Goal: Find specific page/section: Find specific page/section

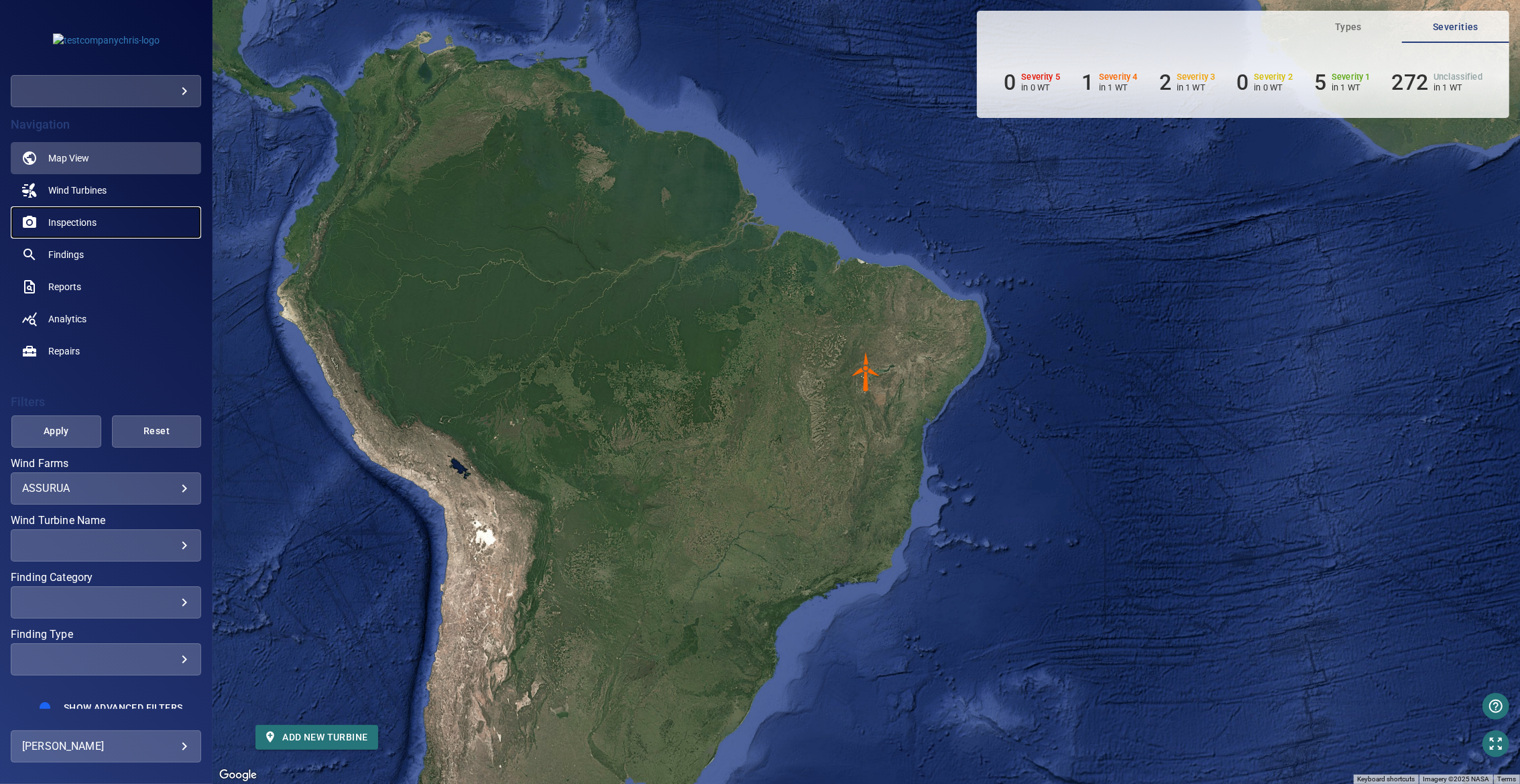
click at [67, 221] on span "Inspections" at bounding box center [72, 223] width 48 height 14
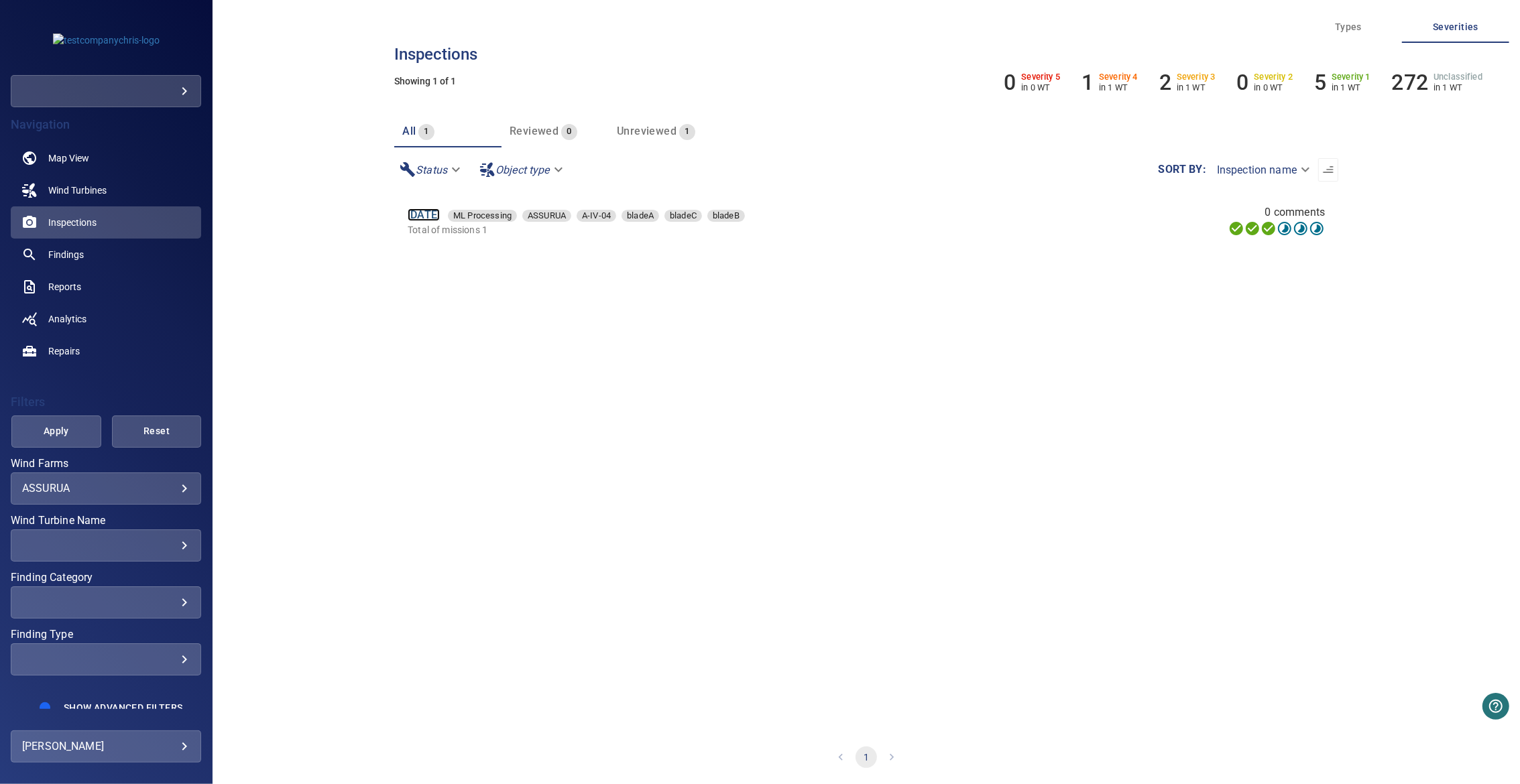
click at [416, 218] on link "[DATE]" at bounding box center [424, 215] width 32 height 13
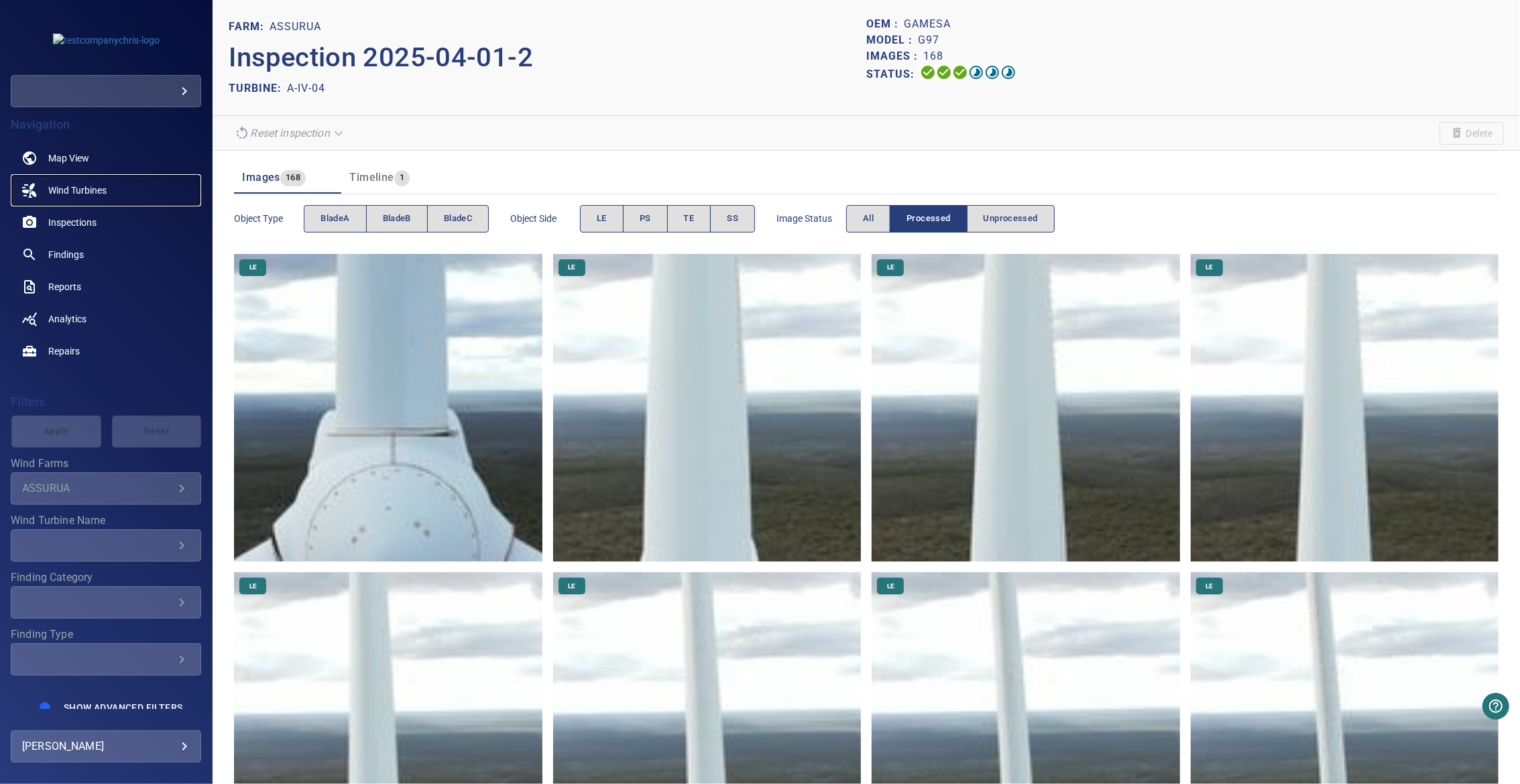
click at [71, 194] on span "Wind Turbines" at bounding box center [77, 190] width 58 height 14
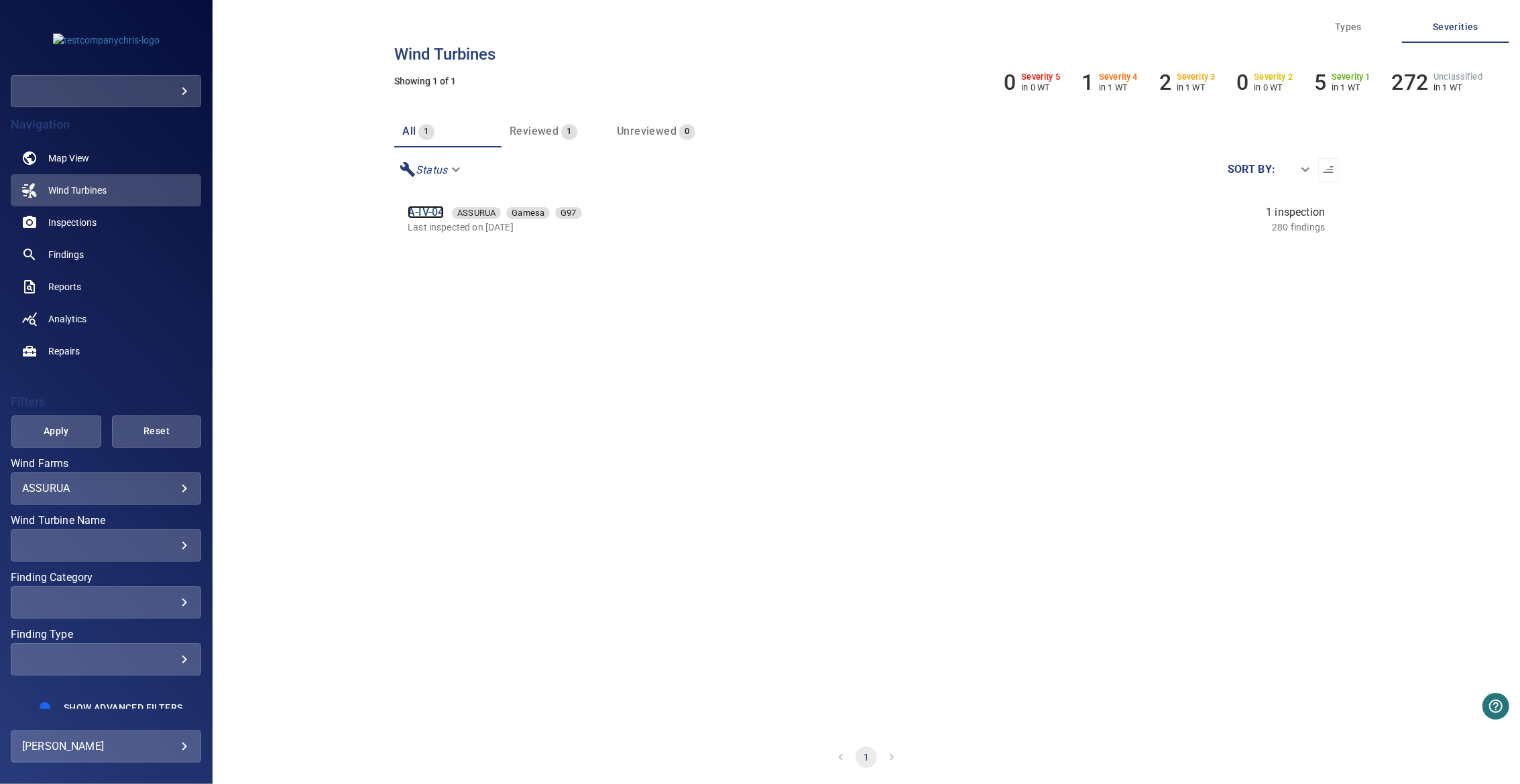
click at [428, 215] on link "A-IV-04" at bounding box center [426, 212] width 36 height 13
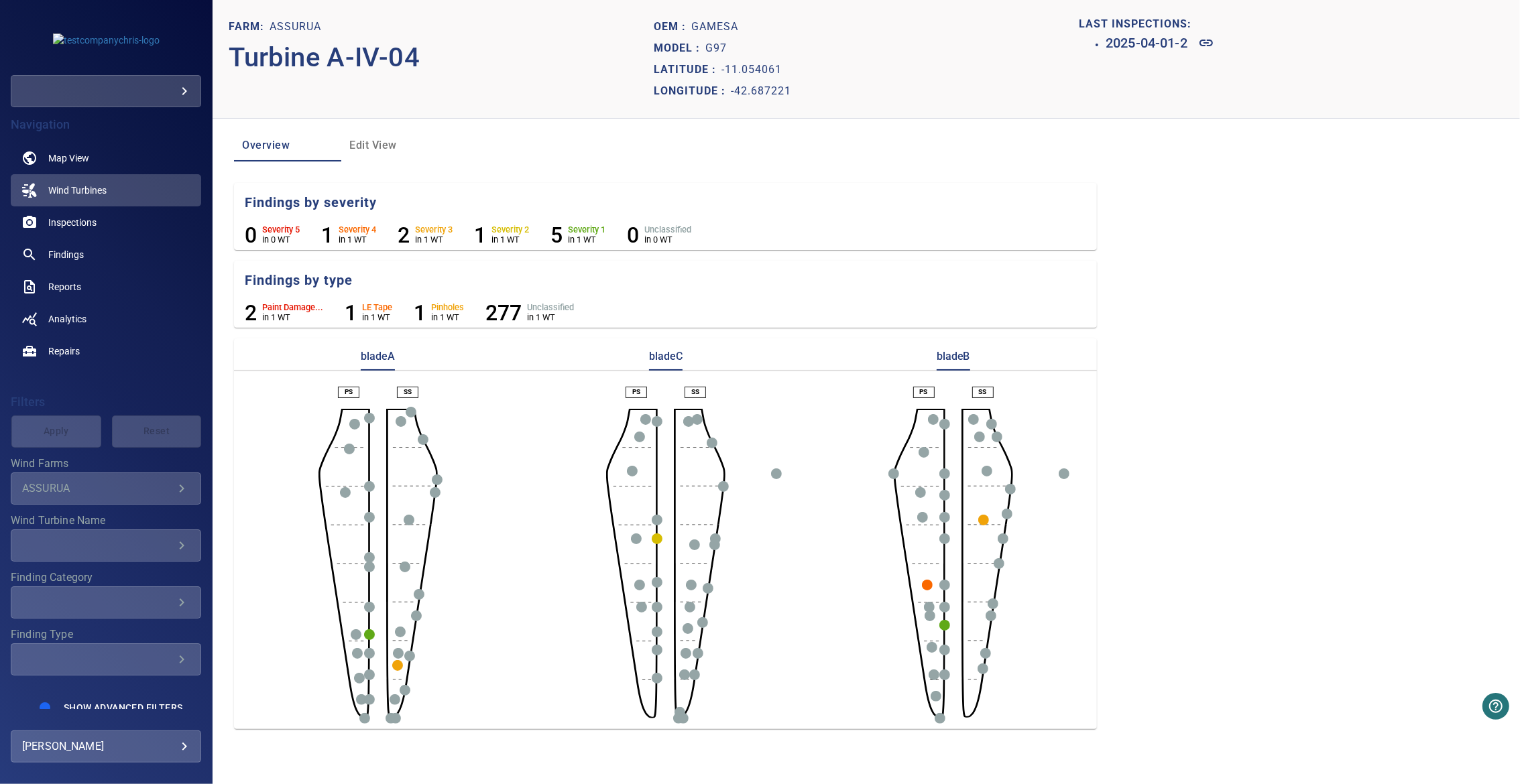
click at [391, 152] on span "Edit View" at bounding box center [395, 145] width 91 height 19
